Goal: Information Seeking & Learning: Learn about a topic

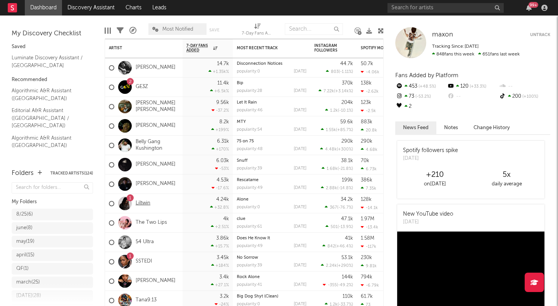
click at [141, 201] on link "Liltwin" at bounding box center [143, 203] width 15 height 7
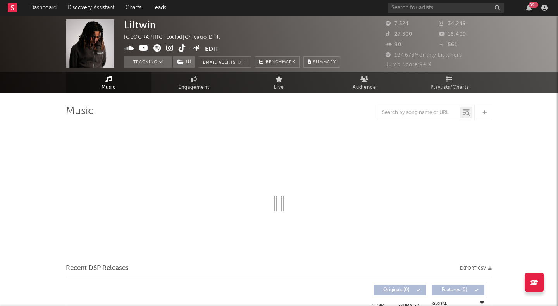
select select "6m"
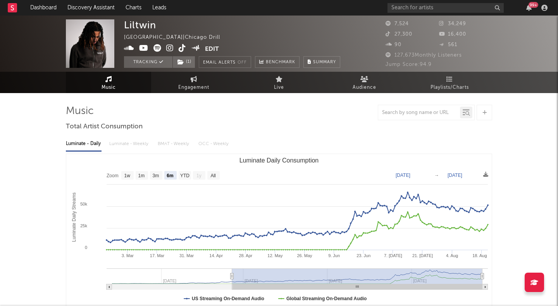
click at [124, 143] on div "Luminate - Daily Luminate - Weekly BMAT - Weekly OCC - Weekly" at bounding box center [279, 143] width 426 height 13
click at [433, 6] on input "text" at bounding box center [446, 8] width 116 height 10
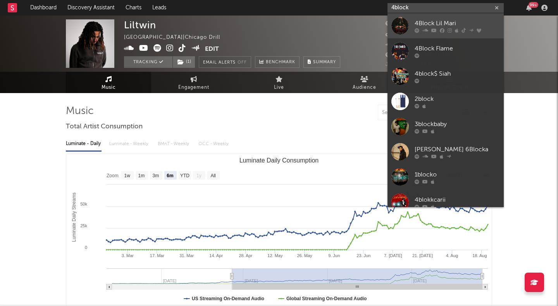
type input "4block"
click at [455, 17] on link "4Block Lil Mari" at bounding box center [446, 25] width 116 height 25
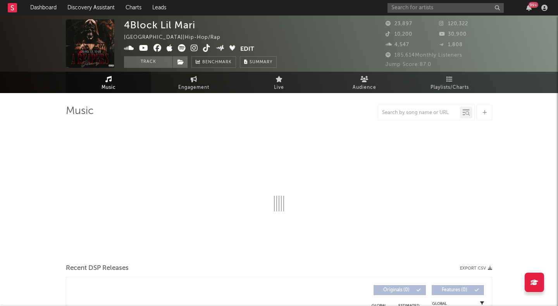
select select "6m"
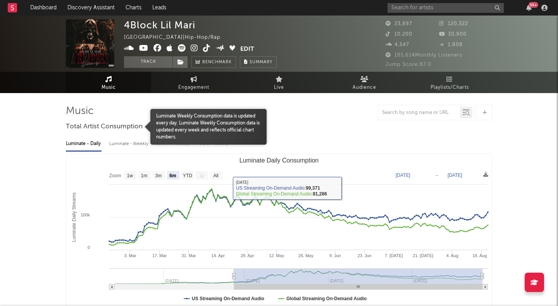
click at [135, 141] on div at bounding box center [108, 127] width 85 height 36
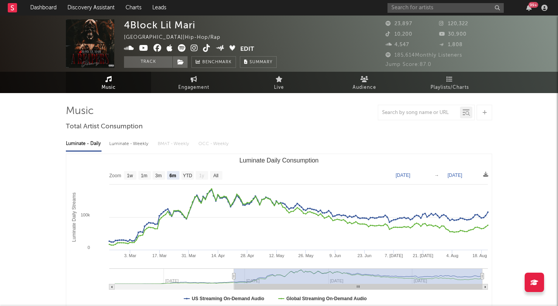
click at [139, 143] on div "Luminate - Weekly" at bounding box center [129, 143] width 41 height 13
select select "6m"
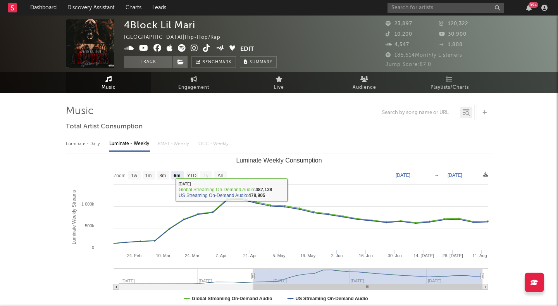
click at [85, 140] on div "Luminate - Daily" at bounding box center [84, 143] width 36 height 13
select select "6m"
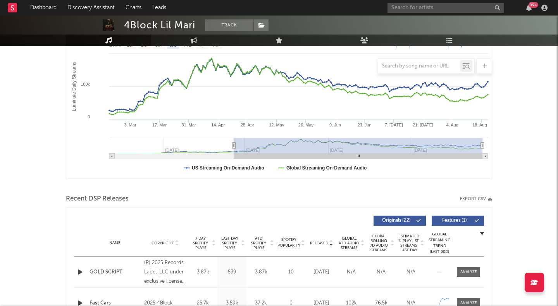
scroll to position [274, 0]
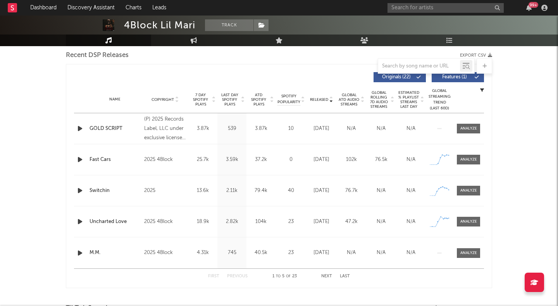
click at [275, 93] on div "ATD Spotify Plays" at bounding box center [261, 100] width 29 height 14
click at [294, 93] on div "Name Copyright Label Album Names Composer Names 7 Day Spotify Plays Last Day Sp…" at bounding box center [279, 99] width 410 height 27
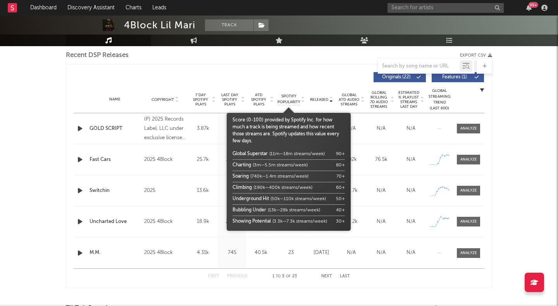
click at [292, 98] on span "Spotify Popularity" at bounding box center [289, 99] width 23 height 12
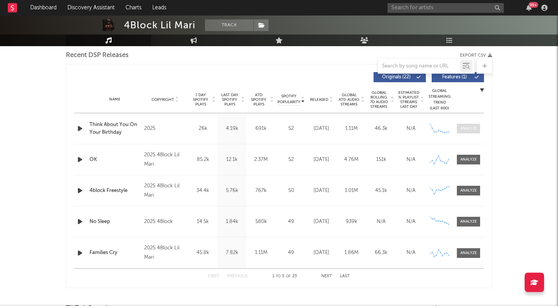
click at [467, 128] on div at bounding box center [469, 129] width 17 height 6
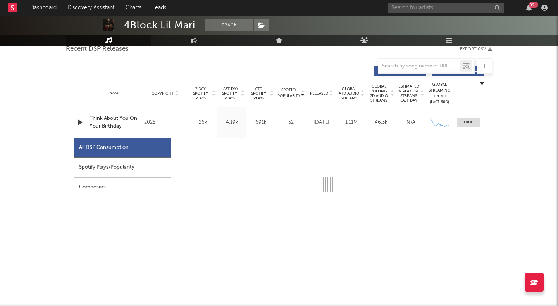
select select "1w"
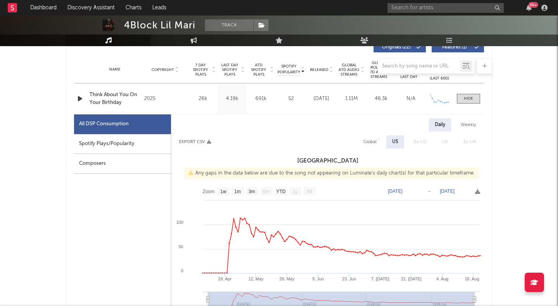
scroll to position [311, 0]
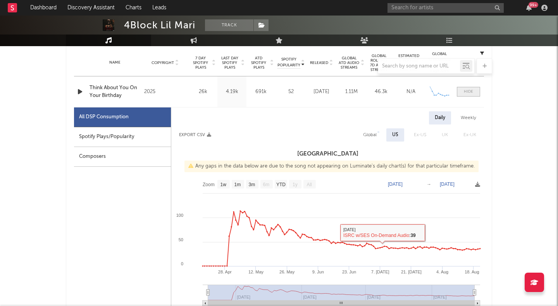
click at [469, 90] on div at bounding box center [468, 92] width 9 height 6
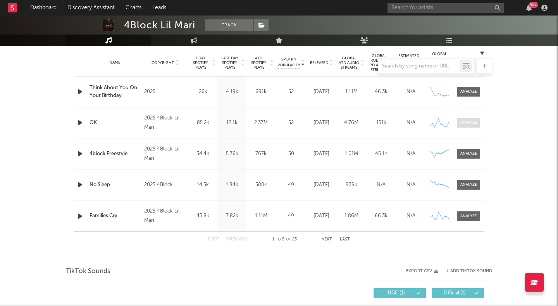
click at [465, 121] on div at bounding box center [469, 123] width 17 height 6
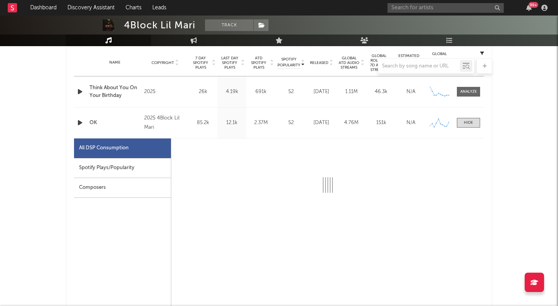
select select "6m"
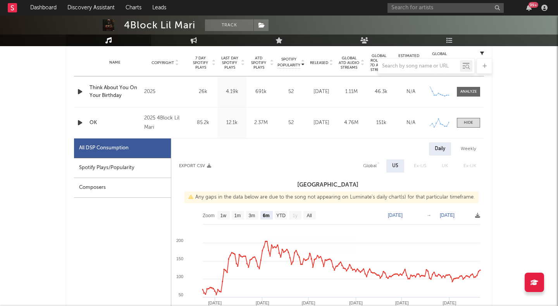
click at [475, 148] on div "Weekly" at bounding box center [468, 148] width 27 height 13
select select "6m"
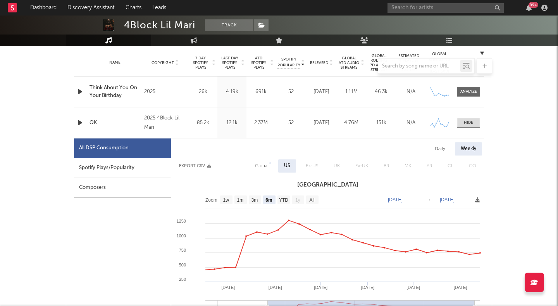
click at [465, 128] on div "Name OK Copyright 2025 4Block Lil Mari Label 4Block Lil Mari Album Names A Reap…" at bounding box center [279, 122] width 410 height 31
click at [465, 127] on span at bounding box center [468, 123] width 23 height 10
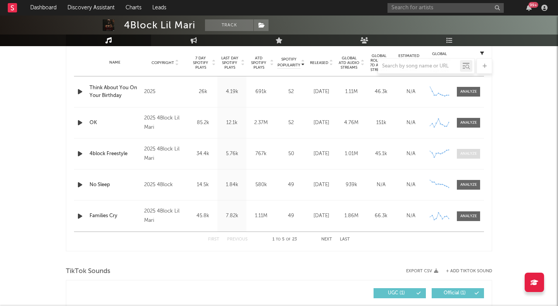
click at [462, 151] on div at bounding box center [469, 154] width 17 height 6
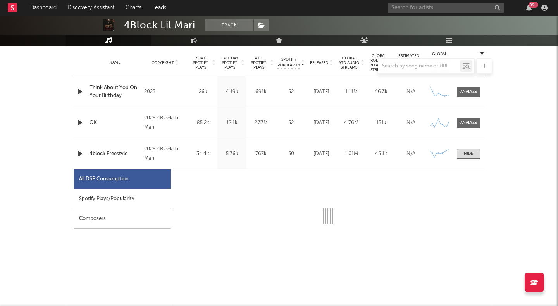
select select "1w"
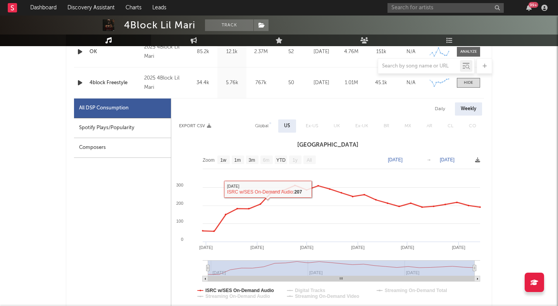
scroll to position [383, 0]
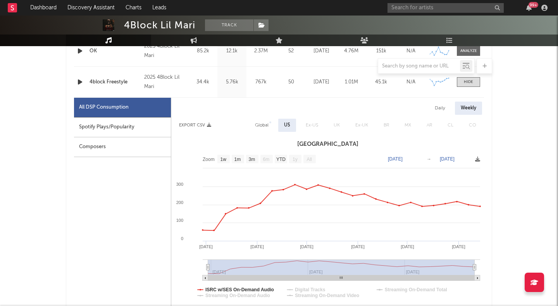
click at [78, 82] on icon "button" at bounding box center [80, 82] width 8 height 10
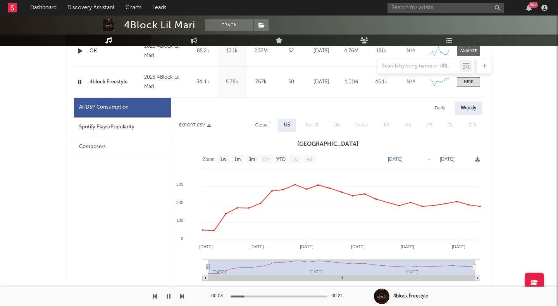
click at [78, 82] on icon "button" at bounding box center [79, 82] width 7 height 10
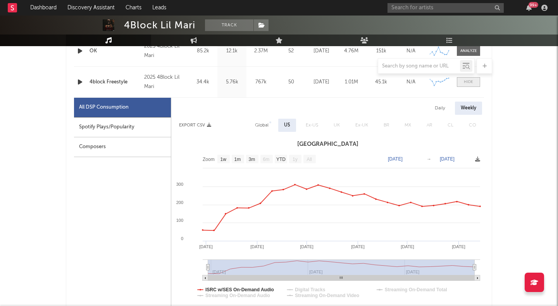
click at [469, 83] on div at bounding box center [468, 82] width 9 height 6
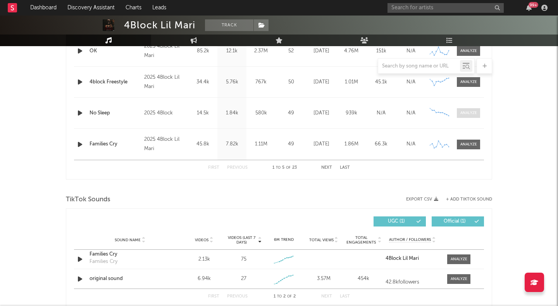
click at [464, 115] on div at bounding box center [469, 113] width 17 height 6
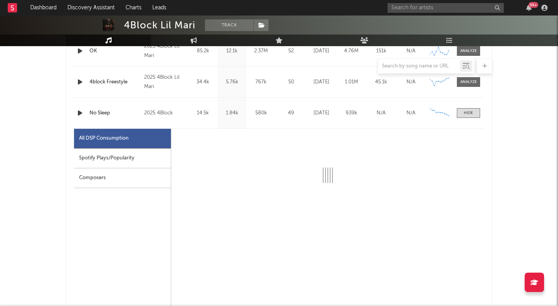
select select "1w"
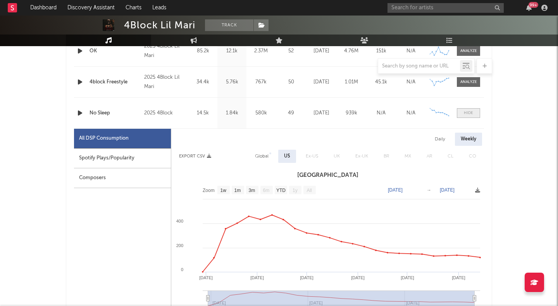
click at [472, 115] on div at bounding box center [468, 113] width 9 height 6
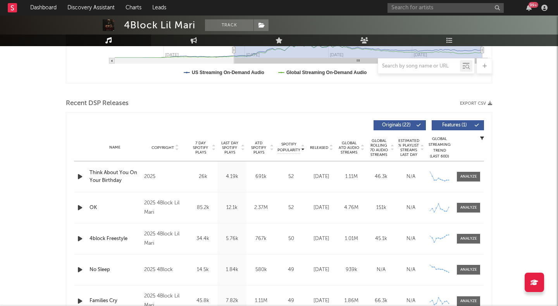
scroll to position [218, 0]
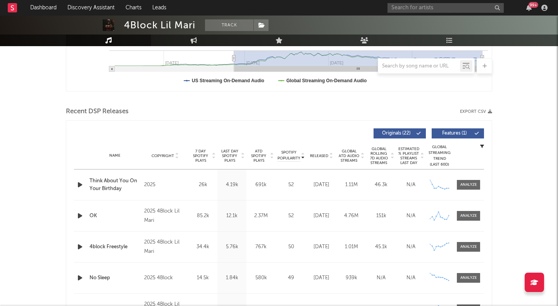
click at [319, 154] on span "Released" at bounding box center [319, 156] width 18 height 5
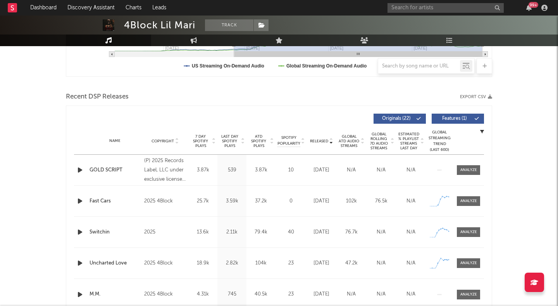
scroll to position [237, 0]
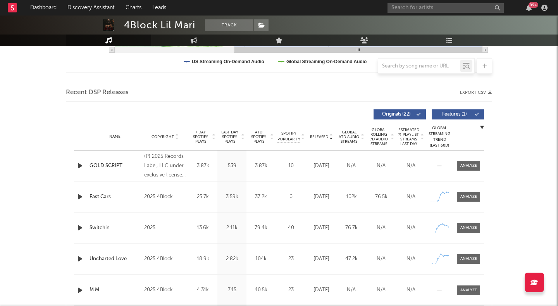
click at [459, 108] on div "Released Copyright 7 Day Spotify Plays Last Day Spotify Plays ATD Spotify Plays…" at bounding box center [279, 114] width 410 height 18
click at [459, 112] on span "Features ( 1 )" at bounding box center [455, 114] width 36 height 5
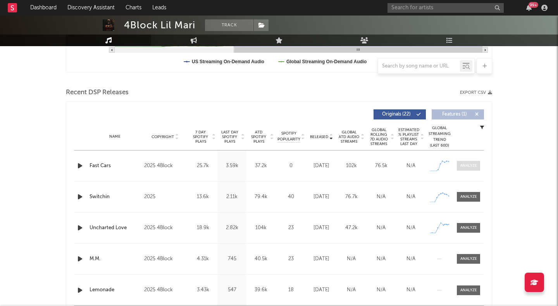
click at [469, 167] on div at bounding box center [469, 166] width 17 height 6
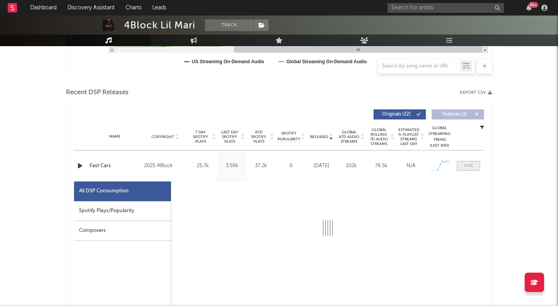
select select "1w"
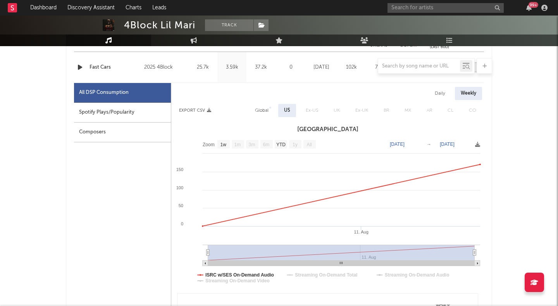
scroll to position [349, 0]
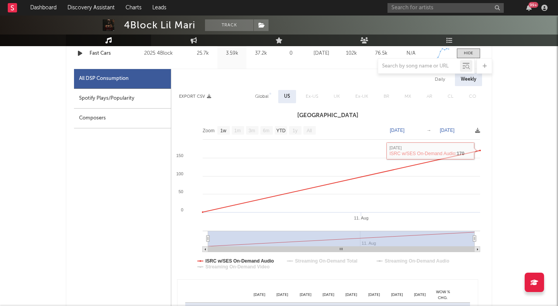
click at [442, 79] on div "Daily" at bounding box center [440, 79] width 22 height 13
select select "1w"
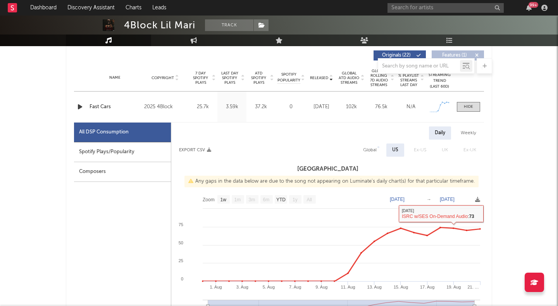
scroll to position [292, 0]
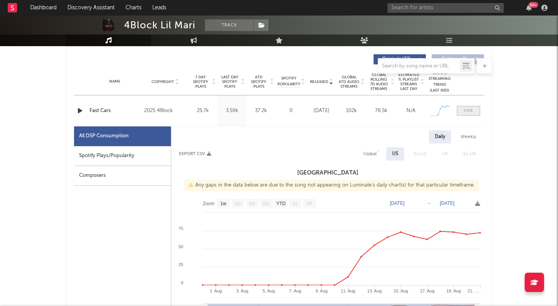
click at [461, 113] on span at bounding box center [468, 111] width 23 height 10
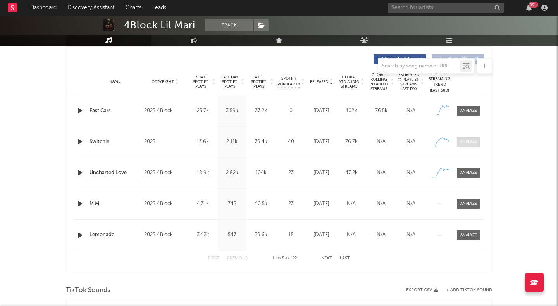
click at [469, 145] on span at bounding box center [468, 142] width 23 height 10
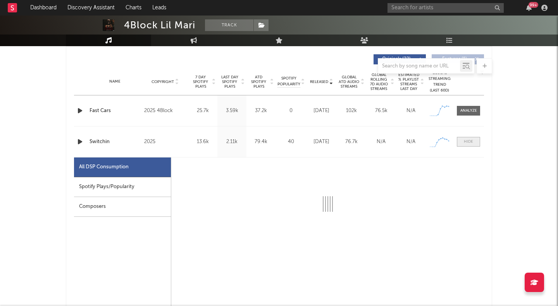
select select "1w"
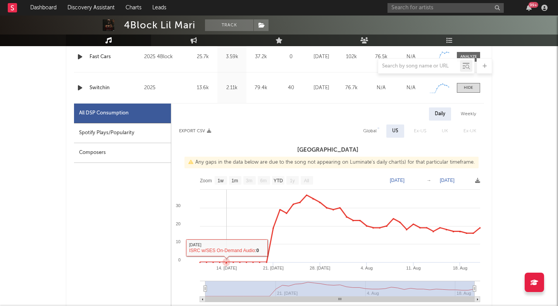
scroll to position [328, 0]
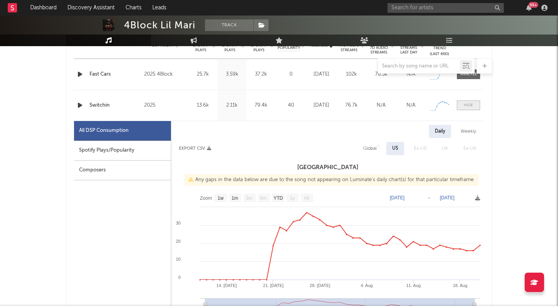
click at [471, 104] on div at bounding box center [468, 105] width 9 height 6
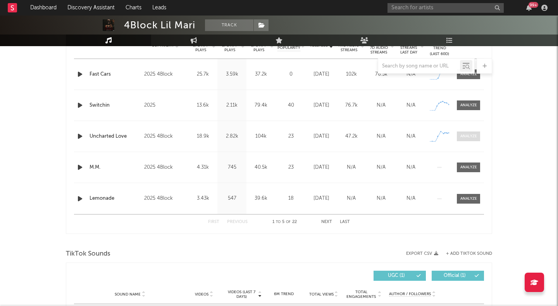
click at [464, 136] on div at bounding box center [469, 136] width 17 height 6
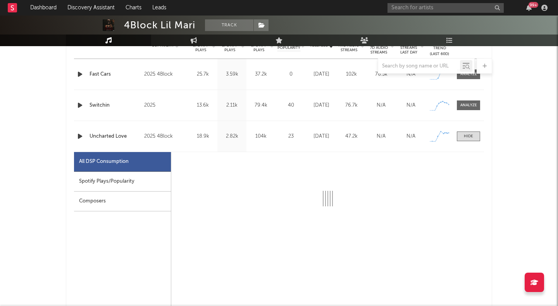
select select "1w"
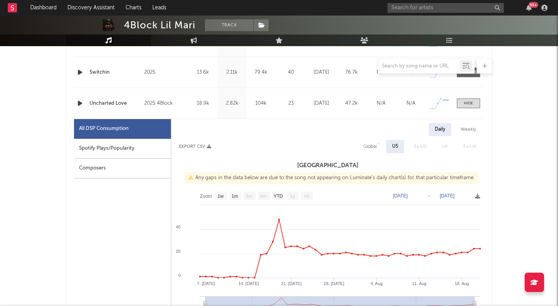
scroll to position [372, 0]
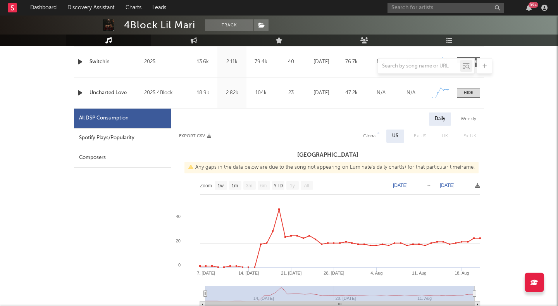
click at [78, 92] on icon "button" at bounding box center [80, 93] width 8 height 10
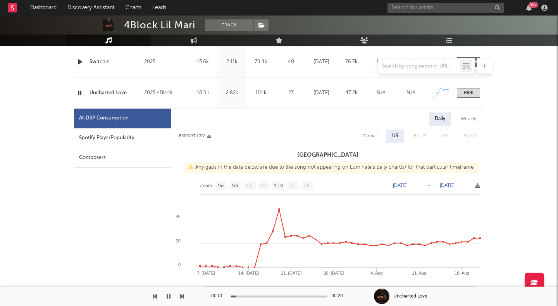
click at [465, 88] on div "Name Uncharted Love Copyright 2025 4Block Label 4Block Album Names Uncharted Lo…" at bounding box center [279, 93] width 410 height 31
click at [465, 90] on div at bounding box center [468, 93] width 9 height 6
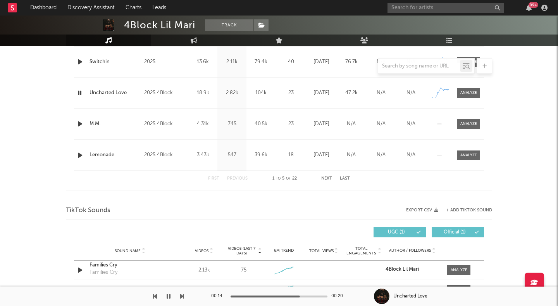
click at [80, 124] on icon "button" at bounding box center [80, 124] width 8 height 10
click at [462, 124] on div at bounding box center [469, 124] width 17 height 6
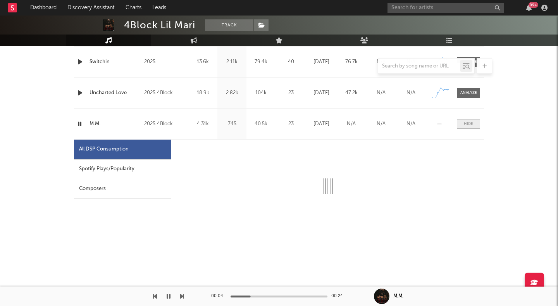
select select "1w"
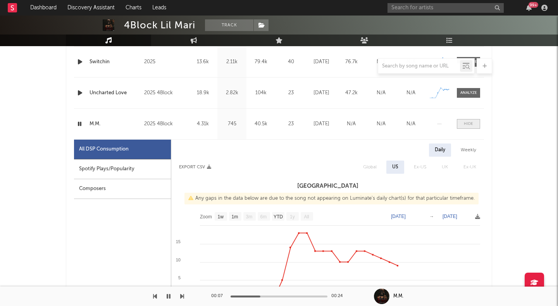
click at [459, 121] on span at bounding box center [468, 124] width 23 height 10
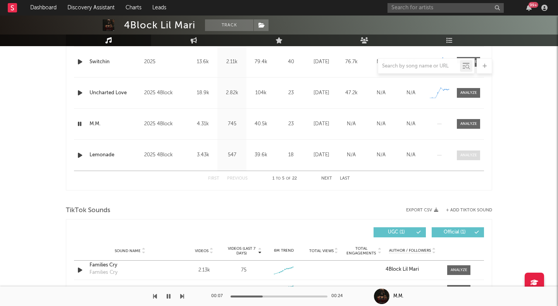
click at [468, 153] on div at bounding box center [469, 155] width 17 height 6
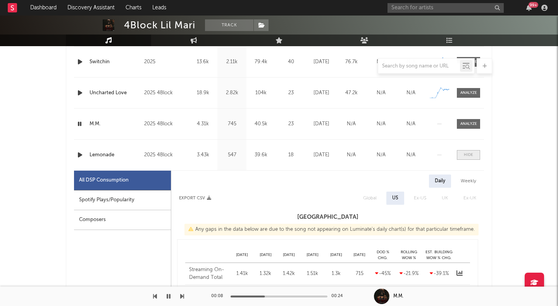
select select "1w"
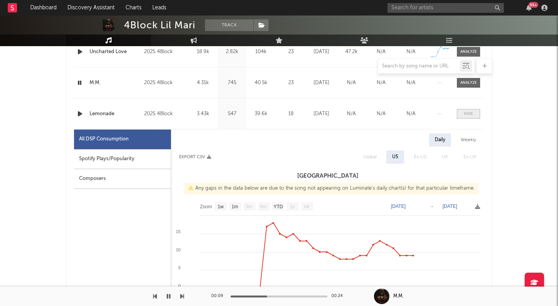
scroll to position [431, 0]
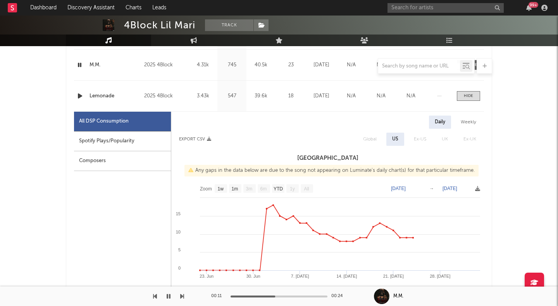
click at [82, 92] on icon "button" at bounding box center [80, 96] width 8 height 10
click at [462, 95] on span at bounding box center [468, 96] width 23 height 10
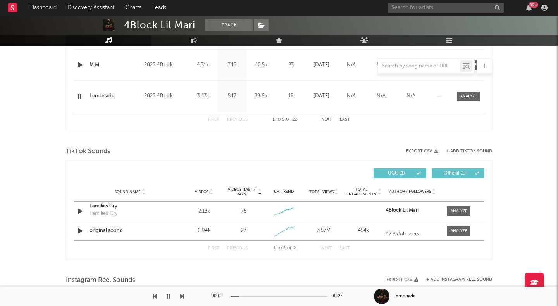
click at [327, 120] on button "Next" at bounding box center [326, 119] width 11 height 4
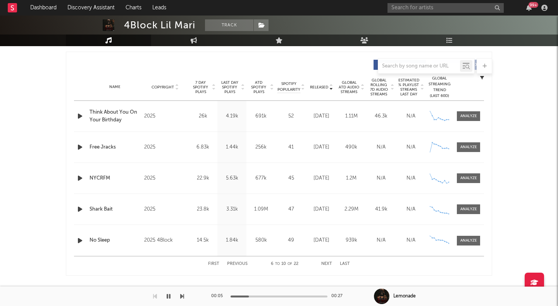
scroll to position [286, 0]
click at [468, 116] on div at bounding box center [469, 117] width 17 height 6
select select "1w"
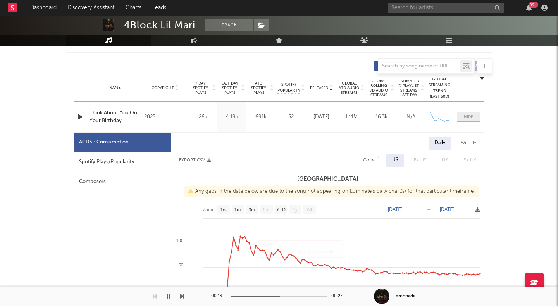
click at [471, 114] on div at bounding box center [468, 117] width 9 height 6
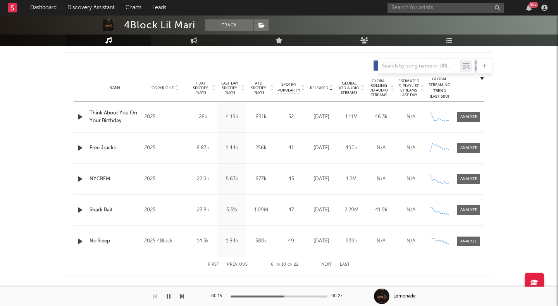
click at [81, 147] on icon "button" at bounding box center [80, 148] width 8 height 10
click at [475, 145] on div at bounding box center [469, 148] width 17 height 6
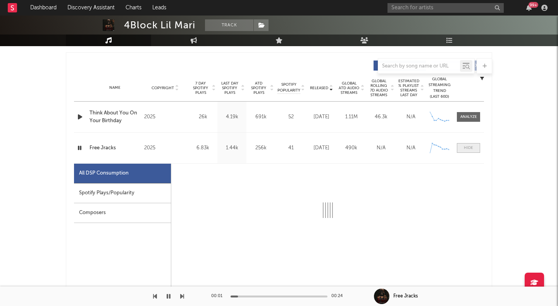
select select "1w"
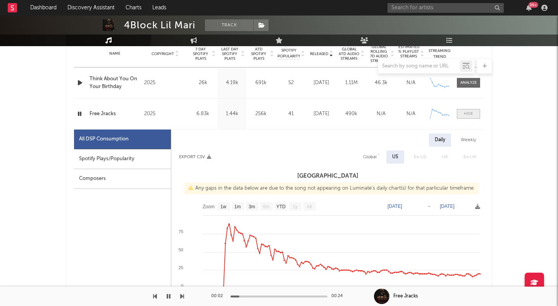
scroll to position [366, 0]
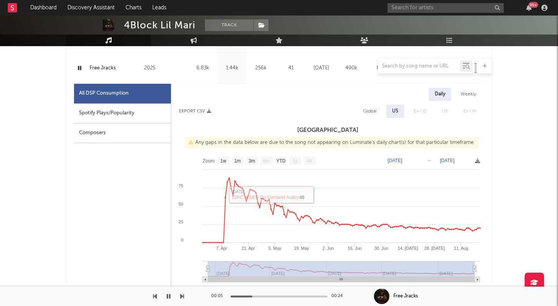
click at [474, 94] on div "Weekly" at bounding box center [468, 94] width 27 height 13
select select "1w"
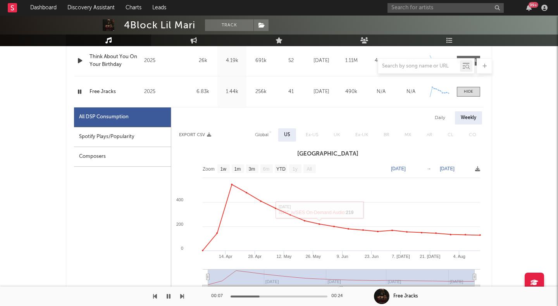
scroll to position [288, 0]
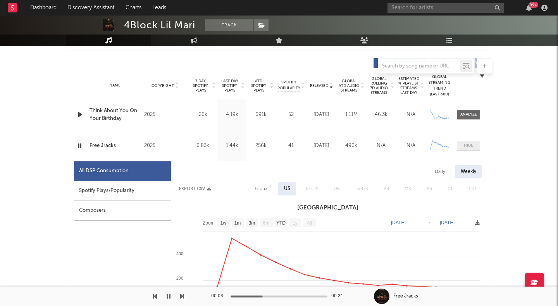
click at [473, 143] on div at bounding box center [468, 146] width 9 height 6
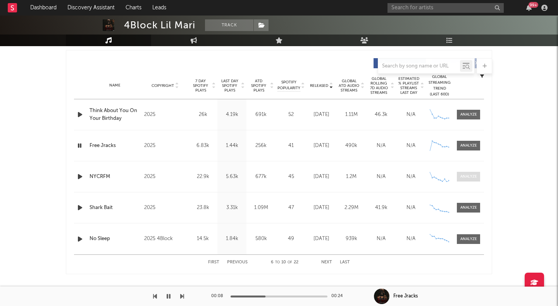
click at [462, 180] on span at bounding box center [468, 177] width 23 height 10
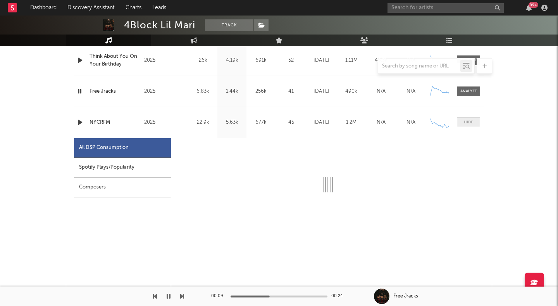
select select "1w"
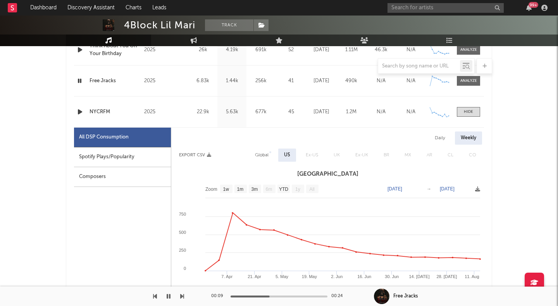
scroll to position [354, 0]
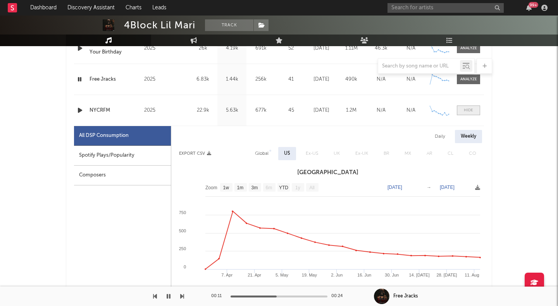
click at [471, 110] on div at bounding box center [468, 110] width 9 height 6
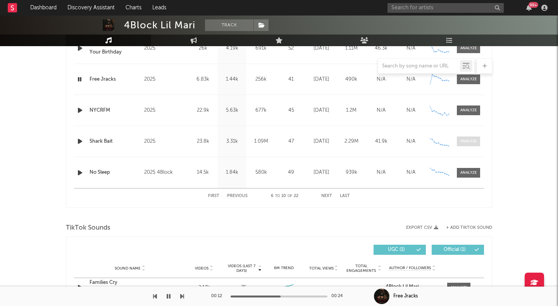
click at [467, 141] on div at bounding box center [469, 141] width 17 height 6
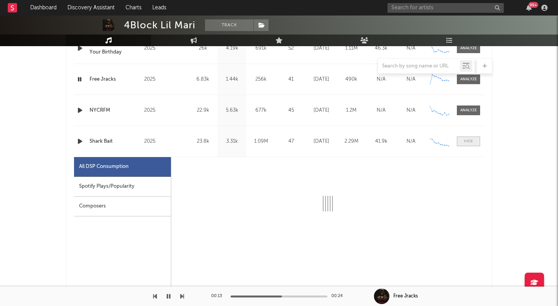
select select "1w"
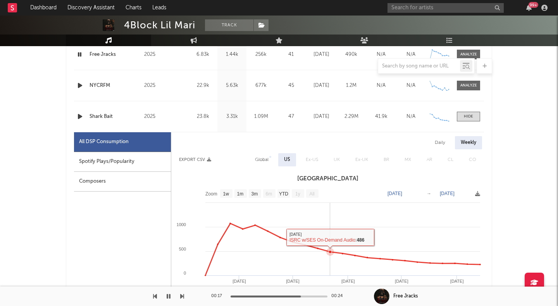
scroll to position [392, 0]
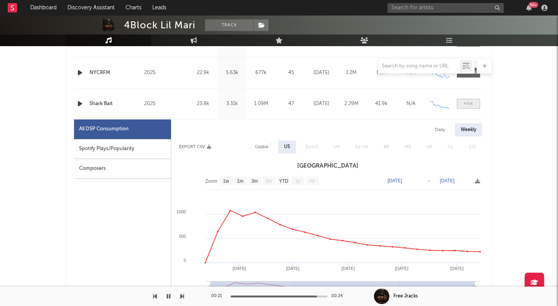
click at [465, 106] on div at bounding box center [468, 104] width 9 height 6
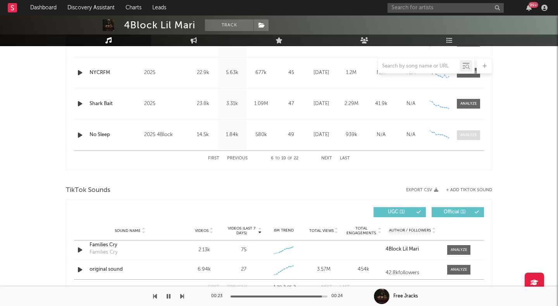
click at [465, 134] on div at bounding box center [469, 135] width 17 height 6
select select "1w"
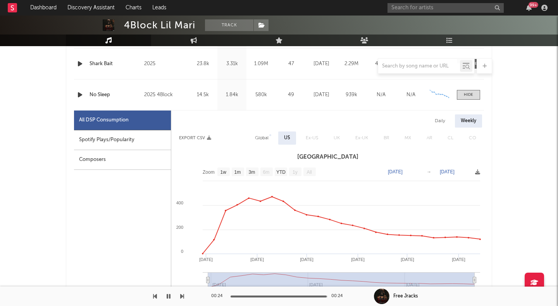
scroll to position [448, 0]
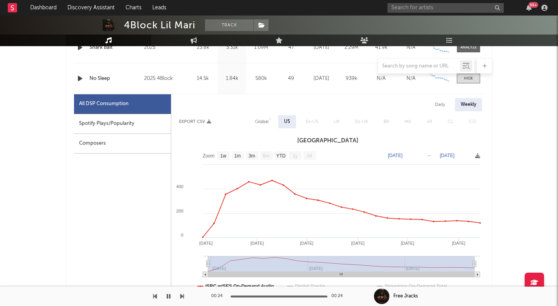
click at [82, 79] on icon "button" at bounding box center [80, 79] width 8 height 10
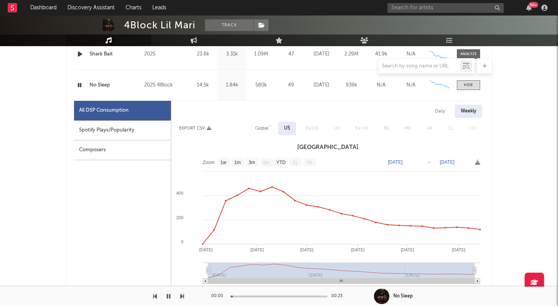
scroll to position [438, 0]
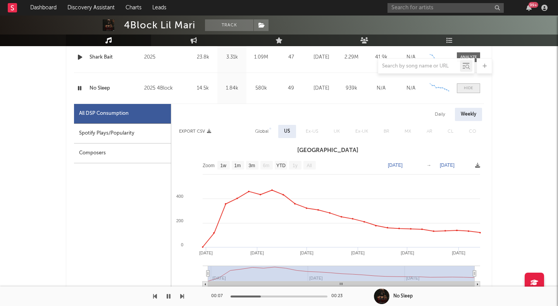
click at [467, 87] on div at bounding box center [468, 88] width 9 height 6
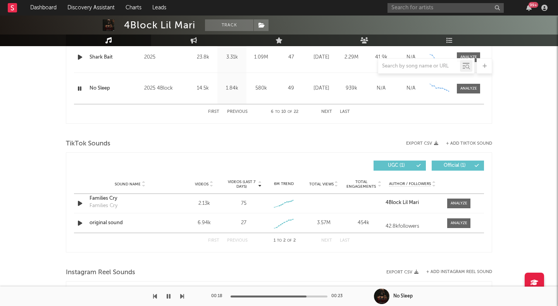
click at [322, 114] on button "Next" at bounding box center [326, 112] width 11 height 4
click at [325, 112] on button "Next" at bounding box center [326, 112] width 11 height 4
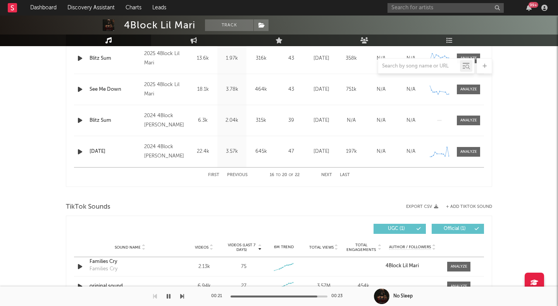
scroll to position [278, 0]
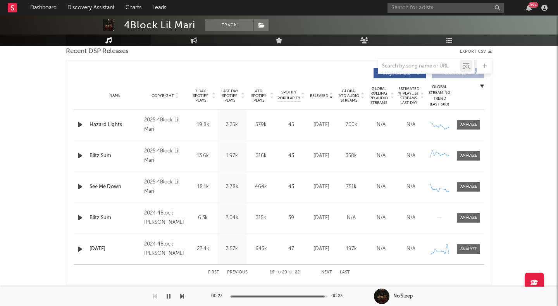
click at [80, 123] on icon "button" at bounding box center [80, 125] width 8 height 10
click at [463, 128] on span at bounding box center [468, 125] width 23 height 10
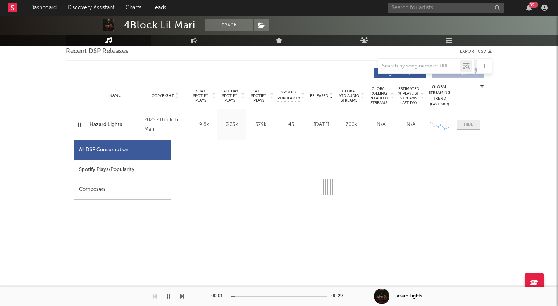
select select "1w"
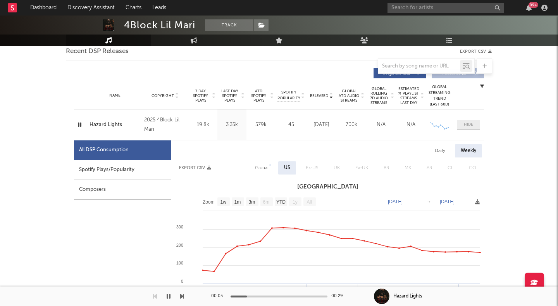
click at [459, 124] on span at bounding box center [468, 125] width 23 height 10
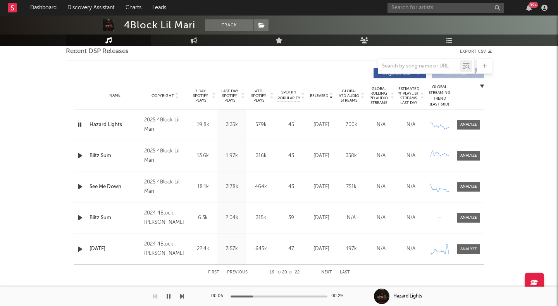
click at [79, 155] on icon "button" at bounding box center [80, 156] width 8 height 10
click at [78, 186] on icon "button" at bounding box center [80, 187] width 8 height 10
click at [466, 187] on div at bounding box center [469, 187] width 17 height 6
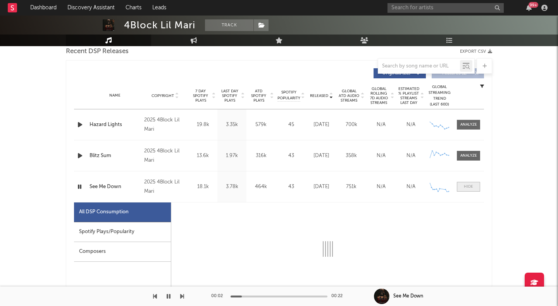
select select "6m"
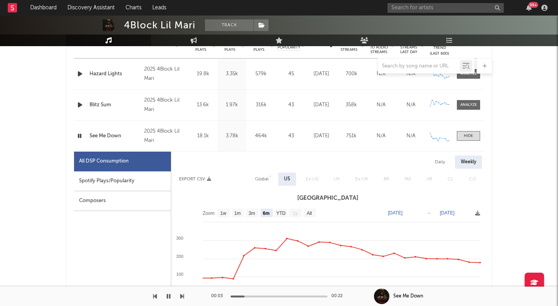
scroll to position [331, 0]
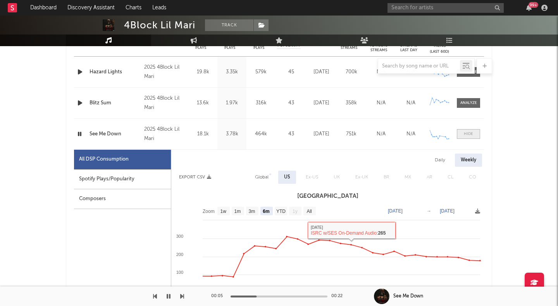
click at [471, 133] on div at bounding box center [468, 134] width 9 height 6
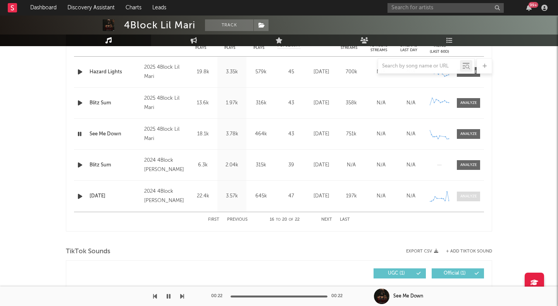
click at [463, 193] on div at bounding box center [469, 196] width 17 height 6
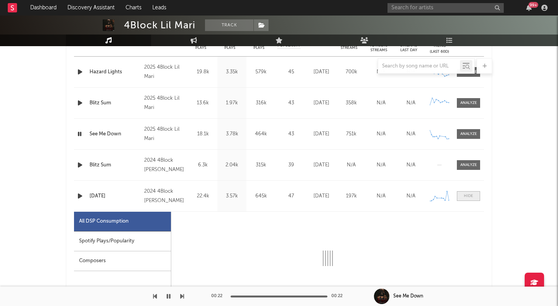
select select "1w"
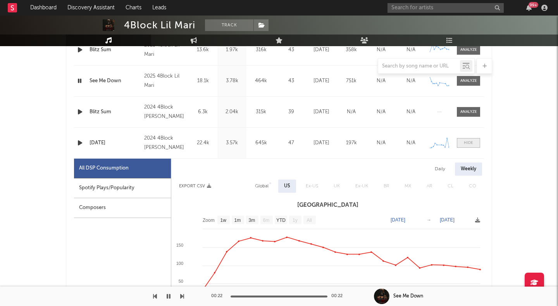
scroll to position [386, 0]
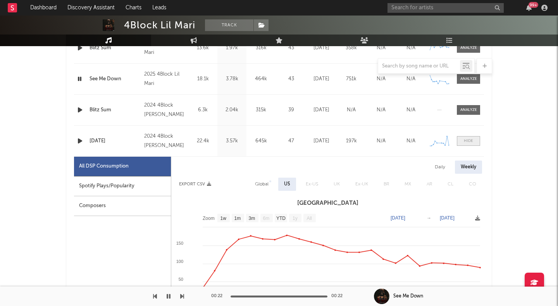
click at [468, 139] on div at bounding box center [468, 141] width 9 height 6
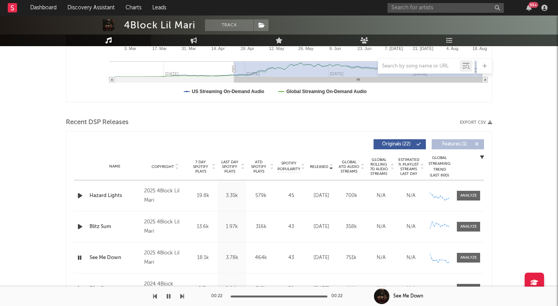
scroll to position [240, 0]
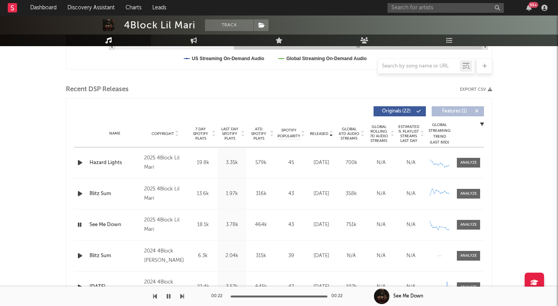
click at [322, 185] on div "Name Blitz Sum Copyright 2025 4Block Lil Mari Label 4Block Lil Mari Album Names…" at bounding box center [279, 193] width 410 height 31
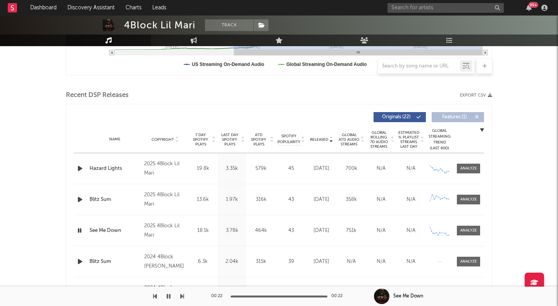
scroll to position [231, 0]
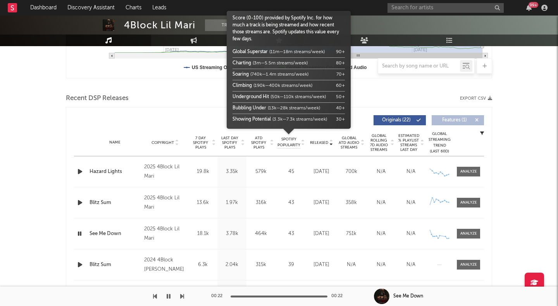
click at [283, 138] on span "Spotify Popularity" at bounding box center [289, 142] width 23 height 12
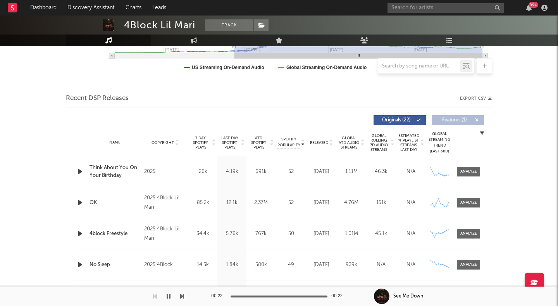
click at [319, 141] on span "Released" at bounding box center [319, 142] width 18 height 5
click at [470, 171] on div at bounding box center [469, 172] width 17 height 6
select select "1w"
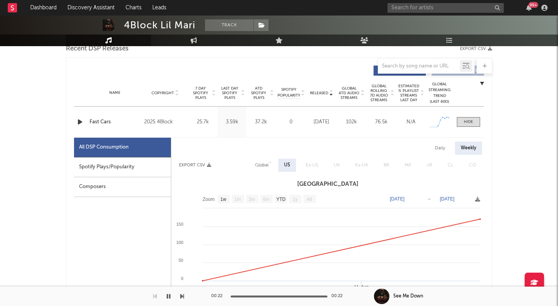
scroll to position [286, 0]
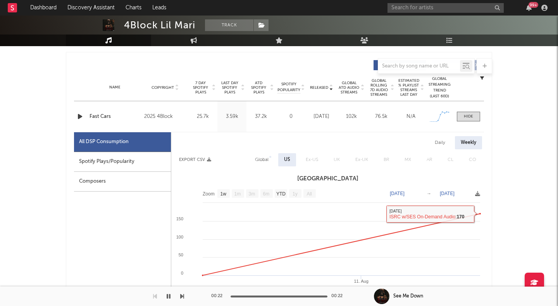
click at [443, 145] on div "Daily" at bounding box center [440, 142] width 22 height 13
select select "1w"
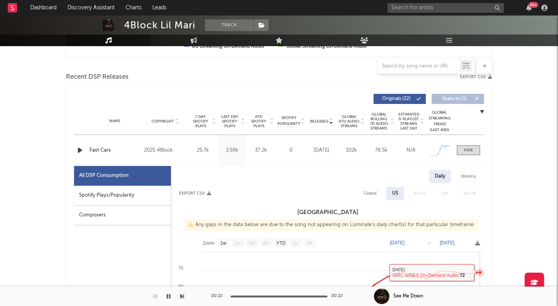
scroll to position [237, 0]
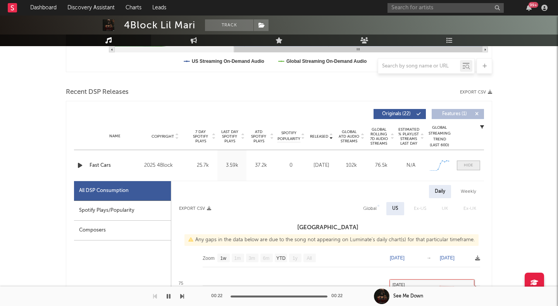
click at [469, 164] on div at bounding box center [468, 165] width 9 height 6
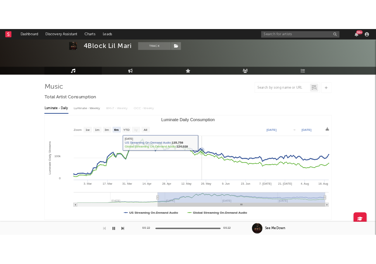
scroll to position [0, 0]
